Goal: Information Seeking & Learning: Learn about a topic

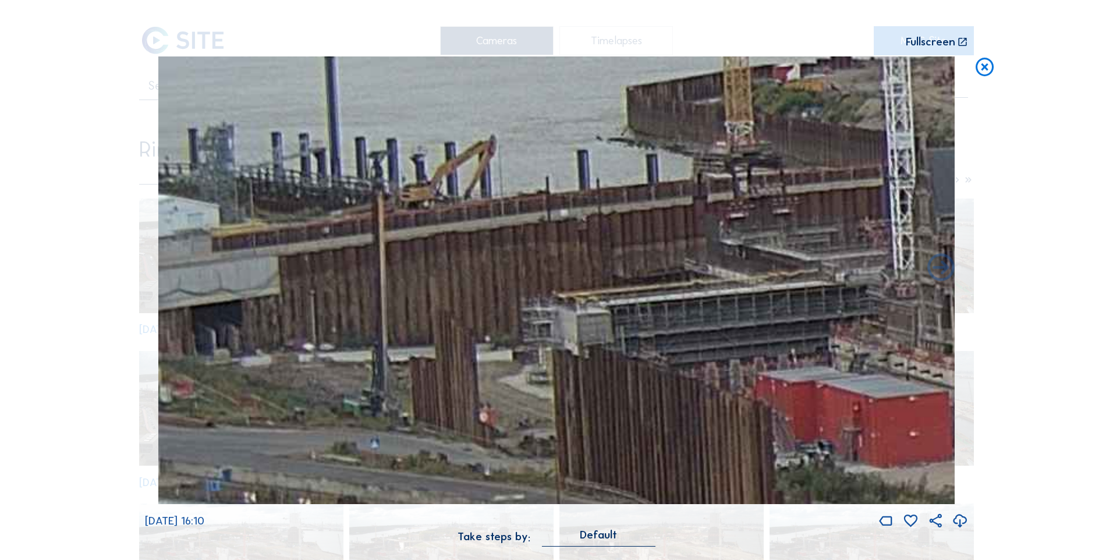
click at [983, 69] on icon at bounding box center [985, 67] width 22 height 23
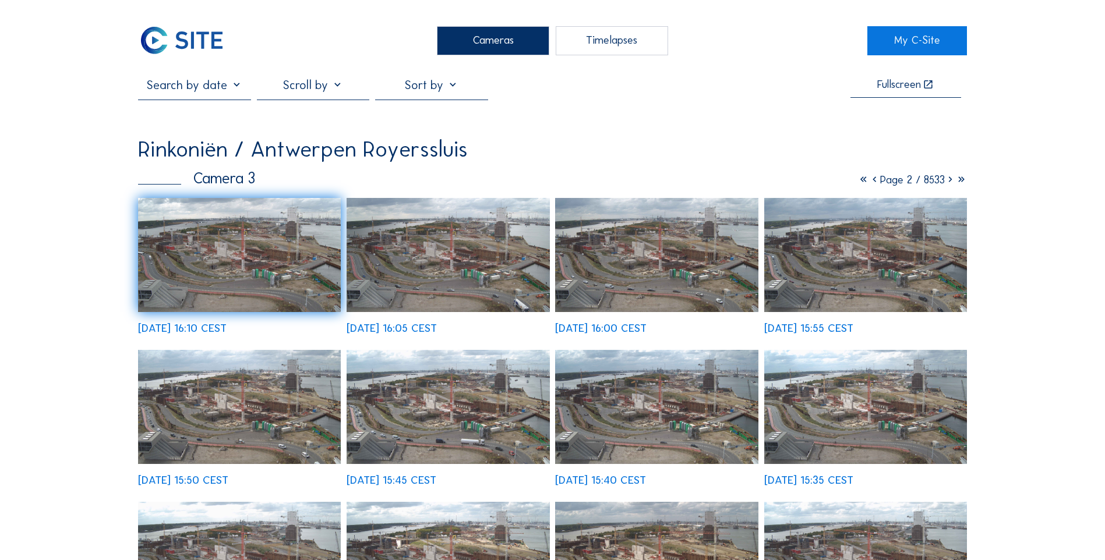
click at [859, 178] on icon at bounding box center [863, 179] width 11 height 13
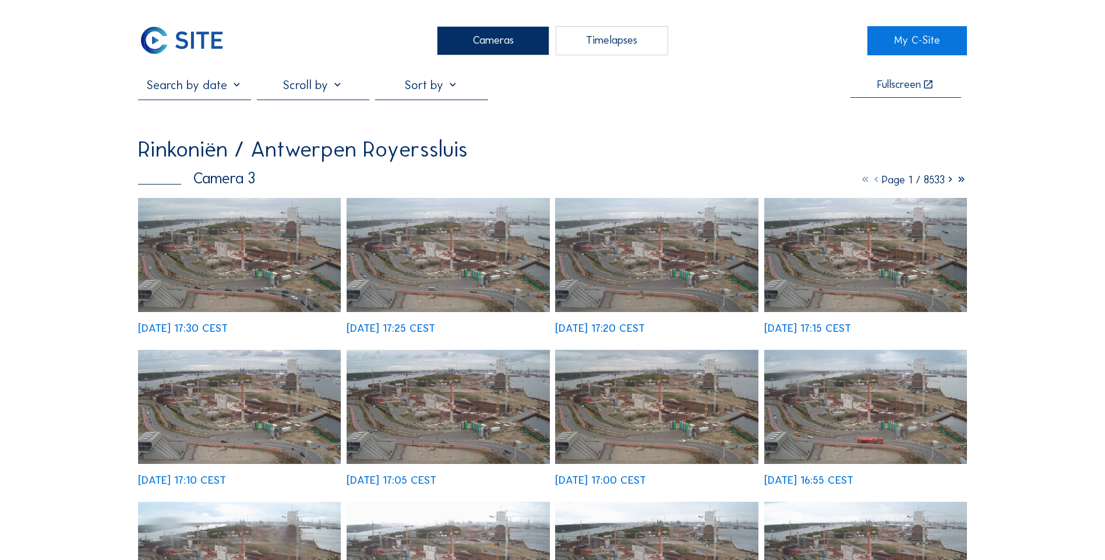
click at [216, 275] on img at bounding box center [239, 255] width 203 height 114
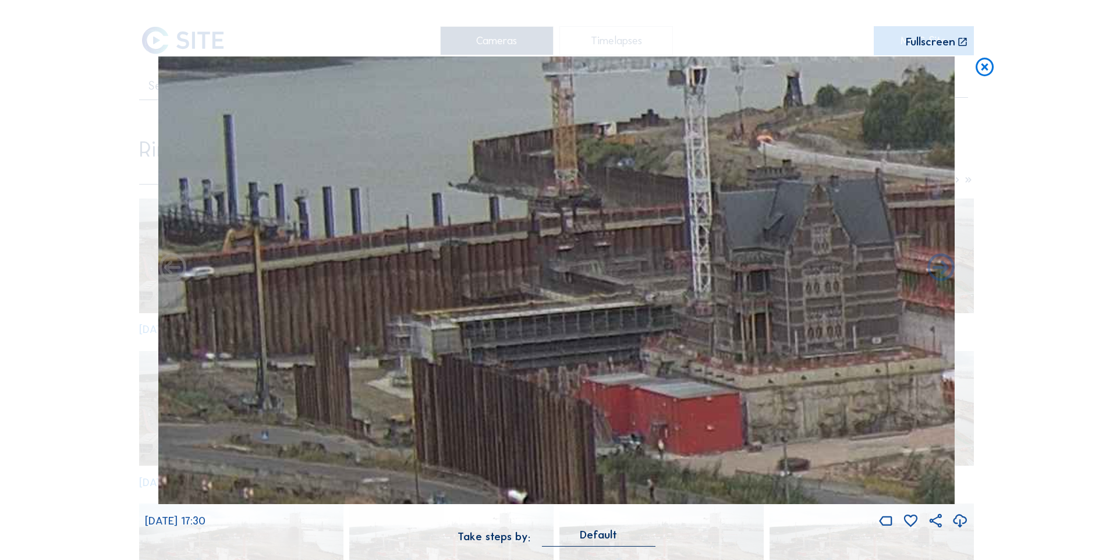
drag, startPoint x: 248, startPoint y: 236, endPoint x: 580, endPoint y: 284, distance: 335.4
click at [580, 284] on img at bounding box center [556, 280] width 797 height 448
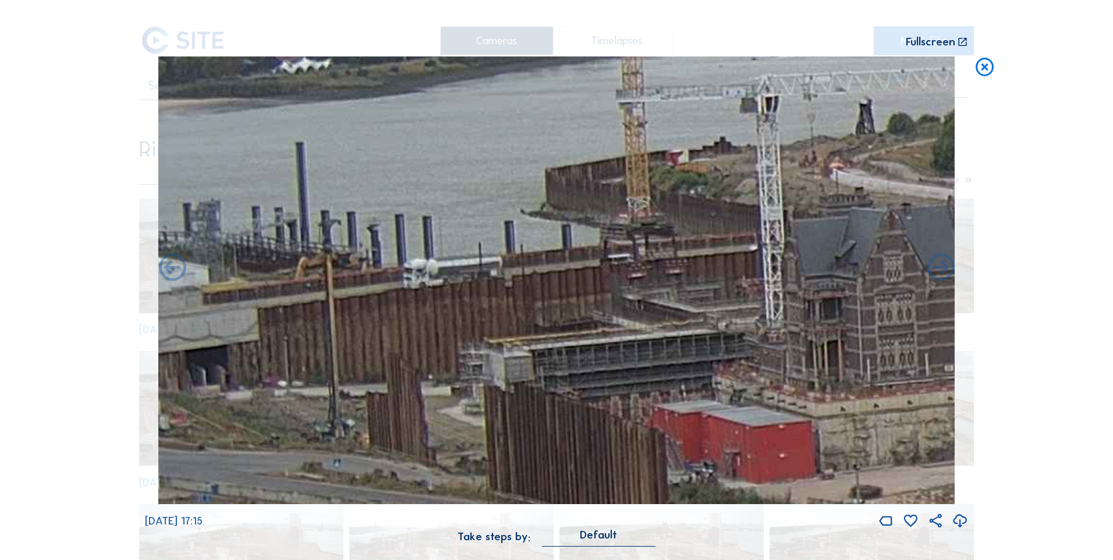
drag, startPoint x: 332, startPoint y: 298, endPoint x: 433, endPoint y: 298, distance: 100.7
click at [433, 298] on img at bounding box center [556, 280] width 797 height 448
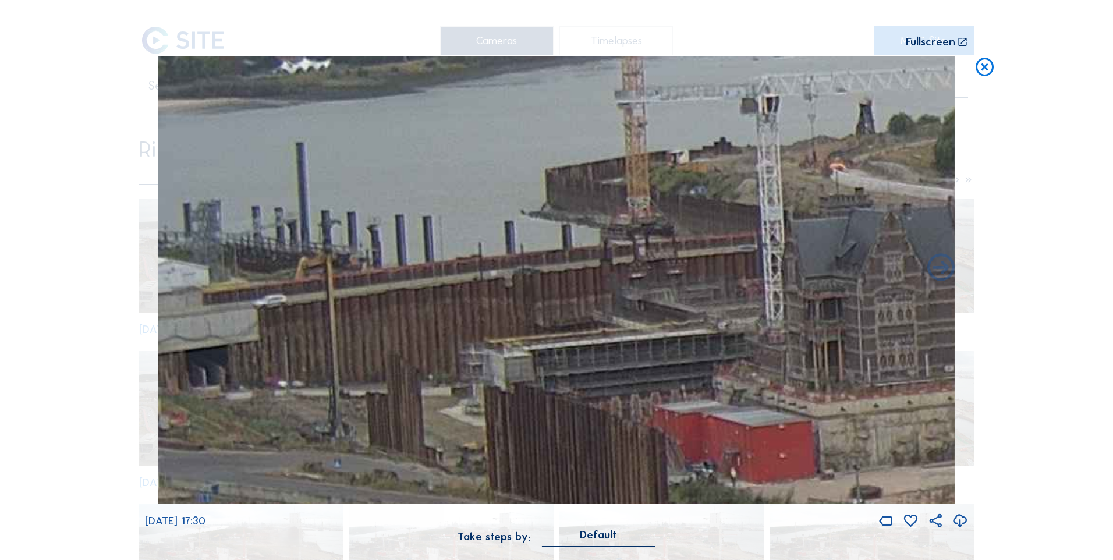
click at [987, 69] on icon at bounding box center [985, 67] width 22 height 23
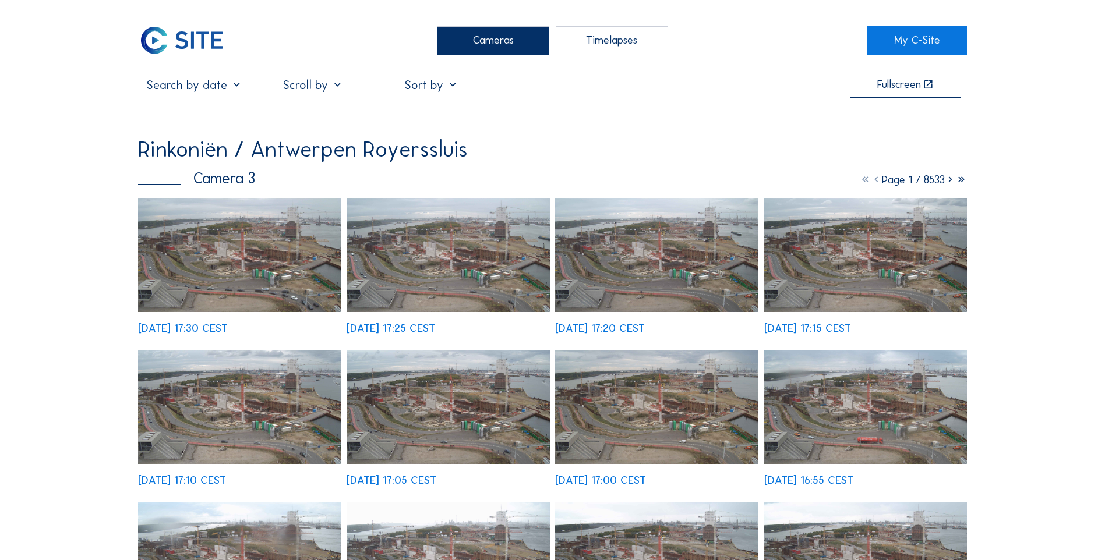
click at [199, 44] on img at bounding box center [181, 40] width 87 height 29
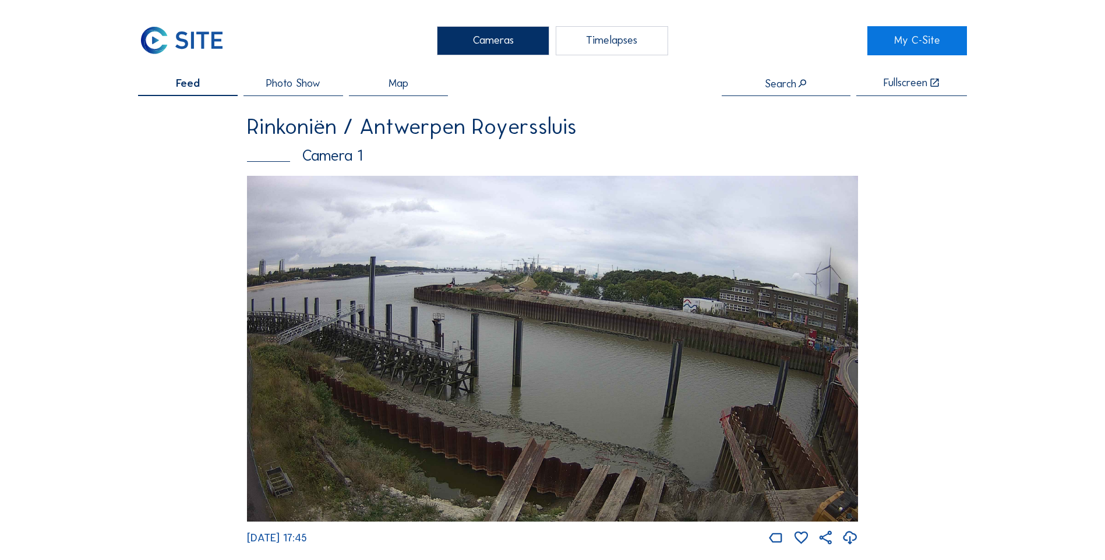
click at [652, 355] on img at bounding box center [552, 348] width 611 height 345
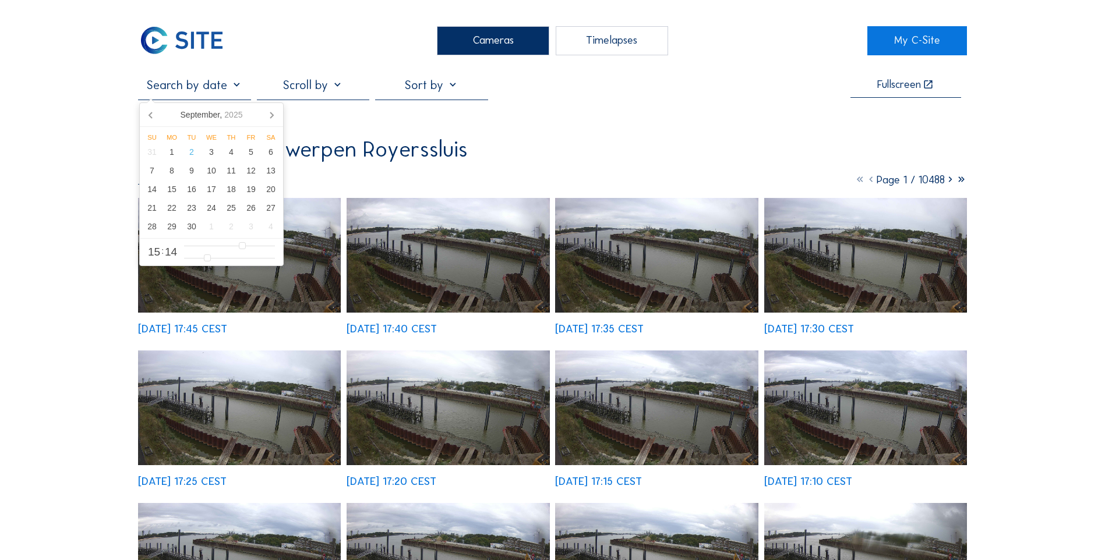
click at [229, 89] on input "text" at bounding box center [194, 84] width 112 height 15
click at [175, 154] on div "1" at bounding box center [172, 152] width 20 height 19
type input "[DATE] 15:14"
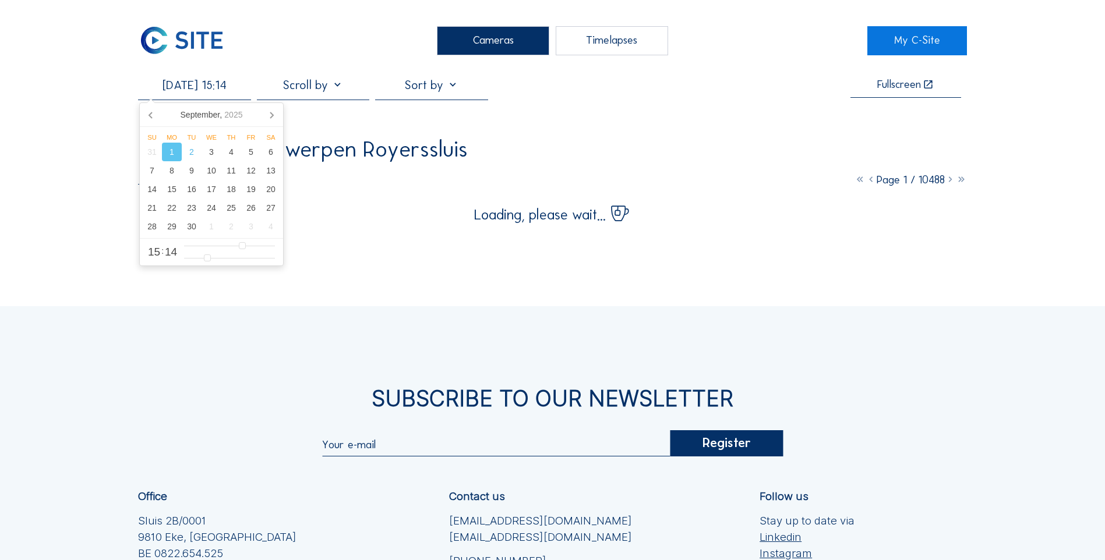
click at [1001, 94] on div "Cameras Timelapses My C-Site [DATE] 15:14 Fullscreen Rinkoniën / Antwerpen Roye…" at bounding box center [552, 374] width 1105 height 749
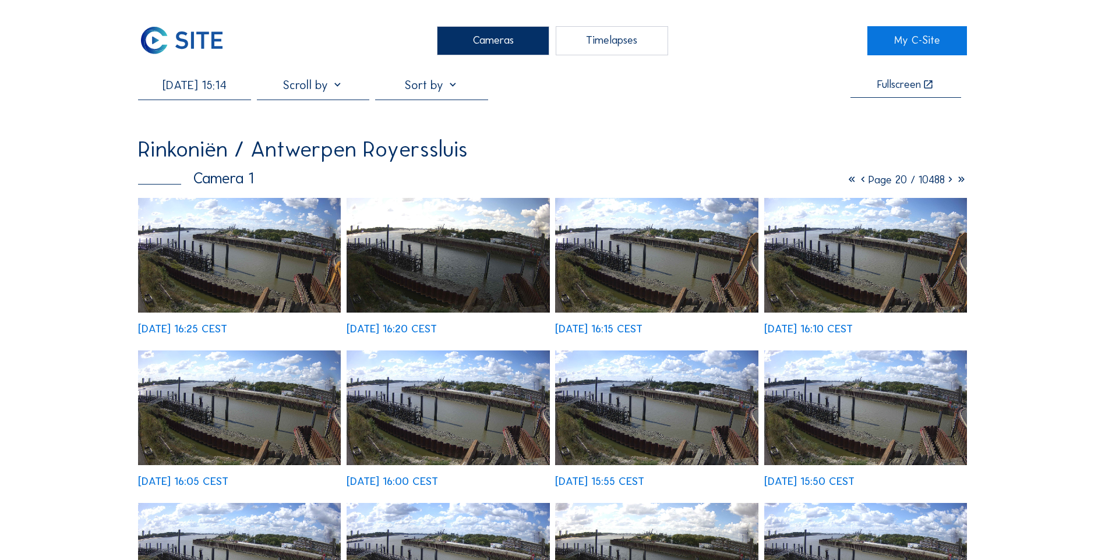
click at [448, 283] on img at bounding box center [447, 255] width 203 height 115
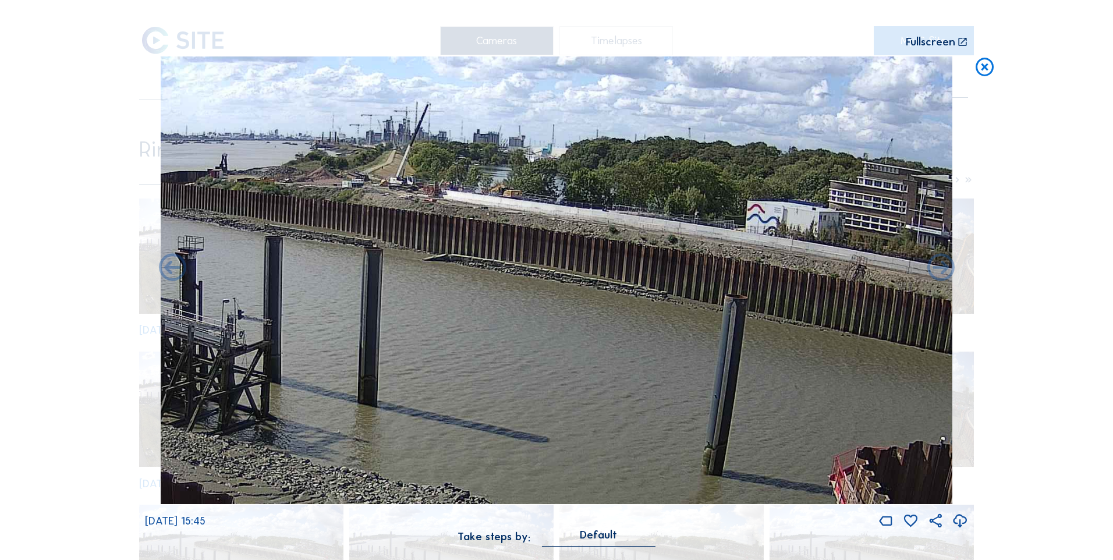
drag, startPoint x: 384, startPoint y: 203, endPoint x: 537, endPoint y: 207, distance: 153.2
click at [537, 207] on img at bounding box center [556, 280] width 792 height 448
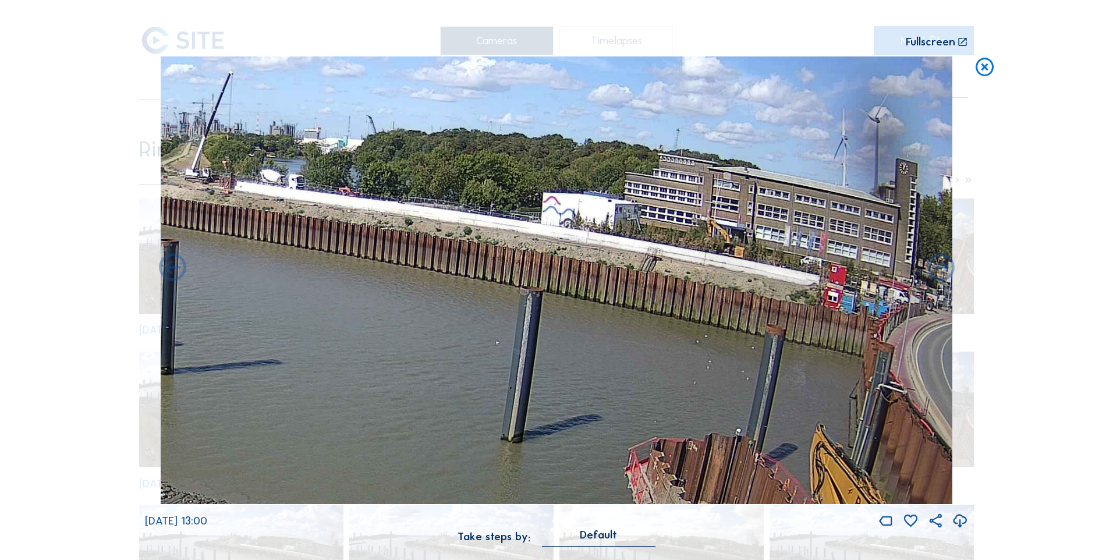
drag, startPoint x: 716, startPoint y: 226, endPoint x: 246, endPoint y: 221, distance: 469.9
click at [246, 221] on img at bounding box center [556, 280] width 792 height 448
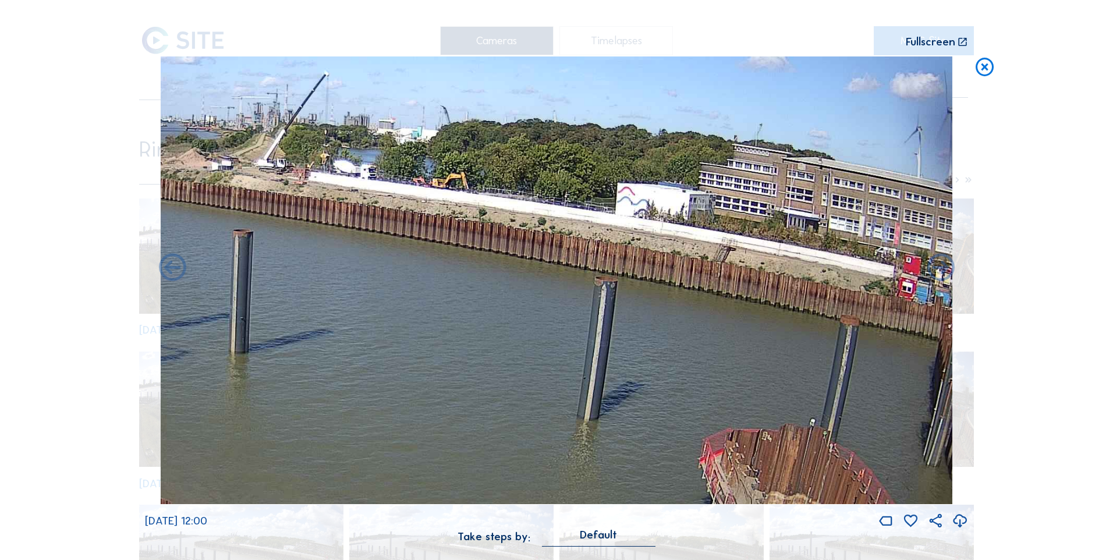
drag, startPoint x: 480, startPoint y: 220, endPoint x: 624, endPoint y: 212, distance: 144.6
click at [624, 212] on img at bounding box center [556, 280] width 792 height 448
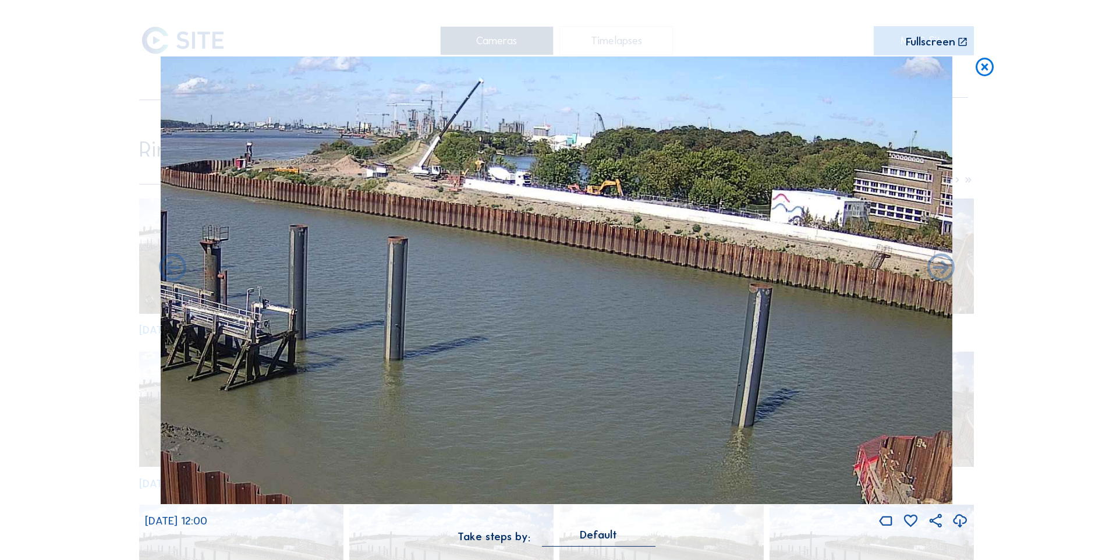
click at [544, 218] on img at bounding box center [556, 280] width 792 height 448
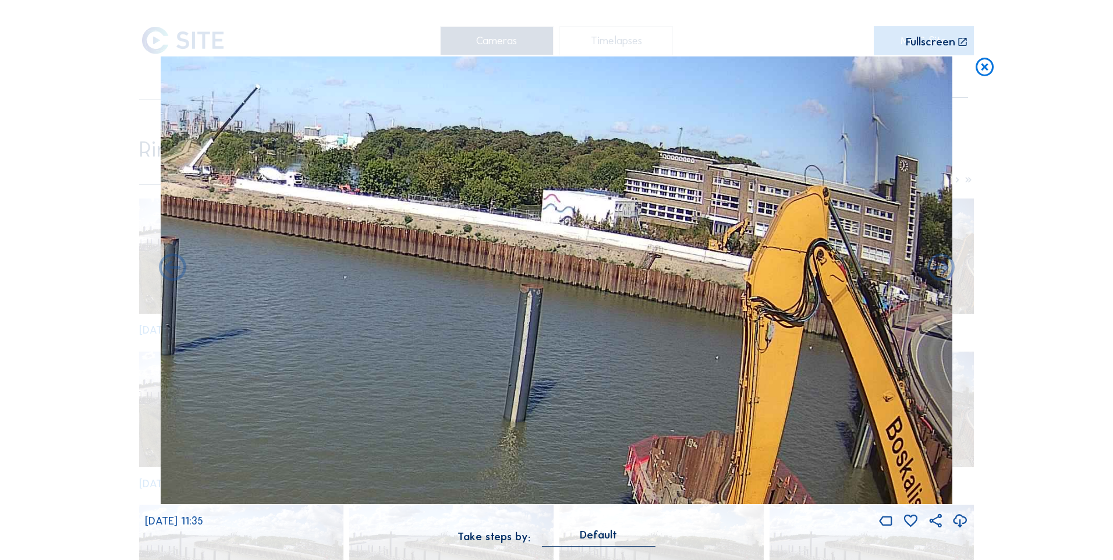
drag, startPoint x: 547, startPoint y: 219, endPoint x: 172, endPoint y: 219, distance: 375.0
click at [174, 219] on img at bounding box center [556, 280] width 792 height 448
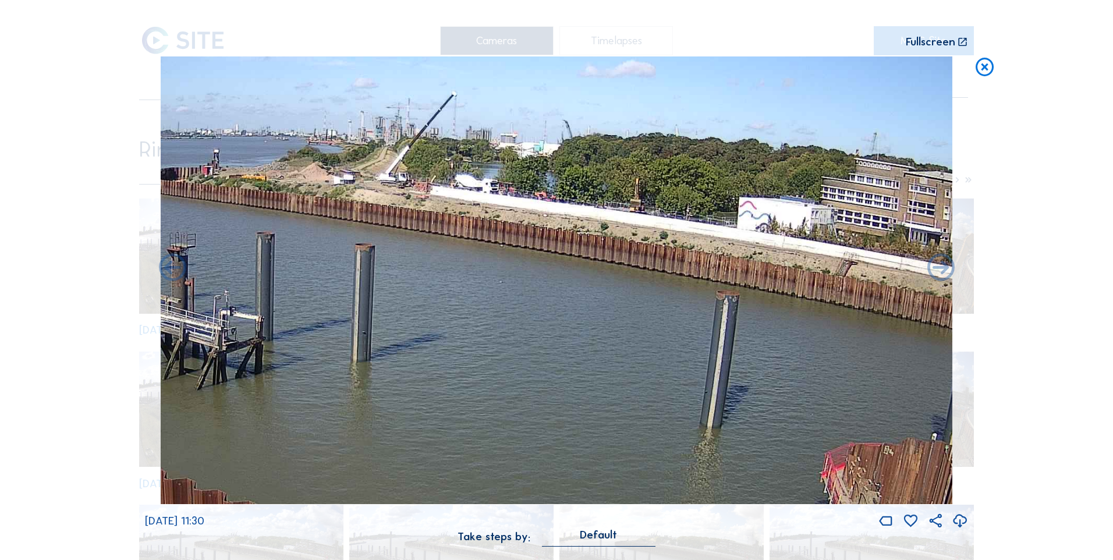
drag, startPoint x: 550, startPoint y: 228, endPoint x: 577, endPoint y: 230, distance: 27.5
click at [577, 230] on img at bounding box center [556, 280] width 792 height 448
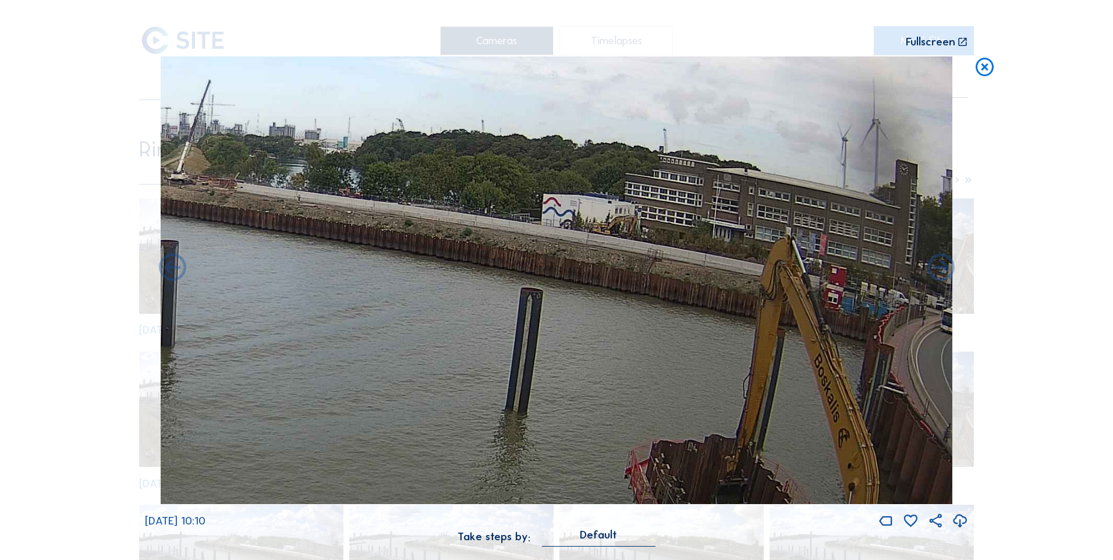
drag, startPoint x: 572, startPoint y: 229, endPoint x: 302, endPoint y: 226, distance: 270.8
click at [302, 226] on img at bounding box center [556, 280] width 792 height 448
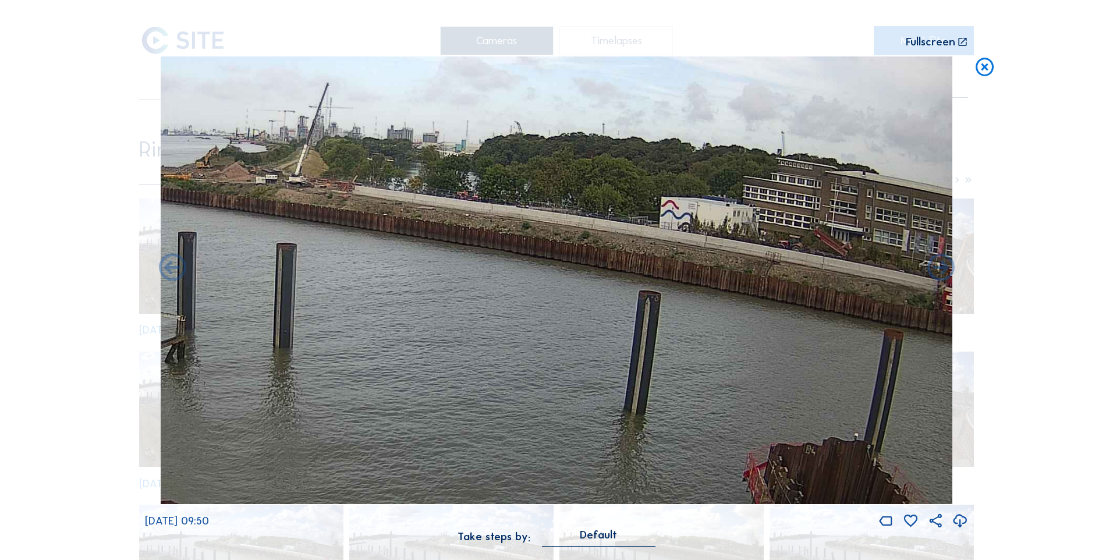
drag, startPoint x: 303, startPoint y: 226, endPoint x: 426, endPoint y: 230, distance: 122.9
click at [426, 230] on img at bounding box center [556, 280] width 792 height 448
